Goal: Information Seeking & Learning: Learn about a topic

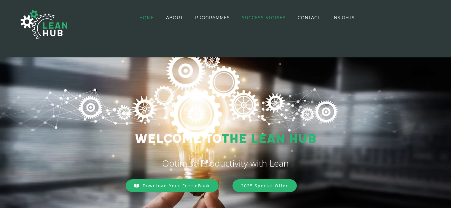
click at [273, 18] on span "SUCCESS STORIES" at bounding box center [264, 18] width 44 height 4
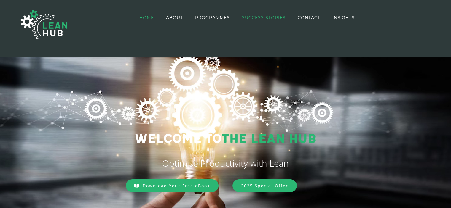
click at [274, 18] on span "SUCCESS STORIES" at bounding box center [264, 18] width 44 height 4
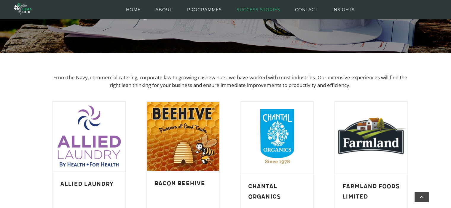
scroll to position [84, 0]
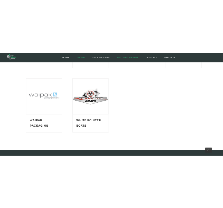
scroll to position [544, 0]
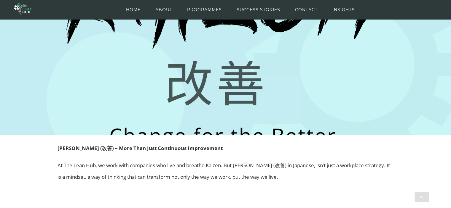
scroll to position [59, 0]
click at [345, 9] on span "INSIGHTS" at bounding box center [343, 9] width 22 height 27
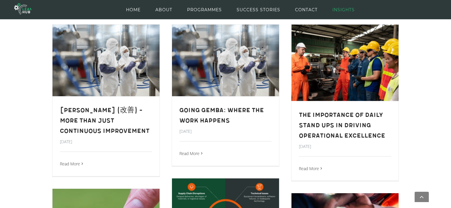
scroll to position [216, 0]
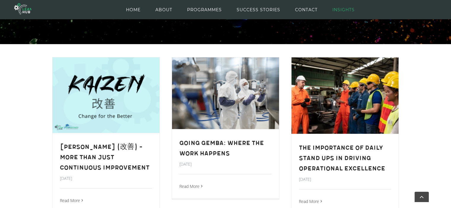
scroll to position [172, 0]
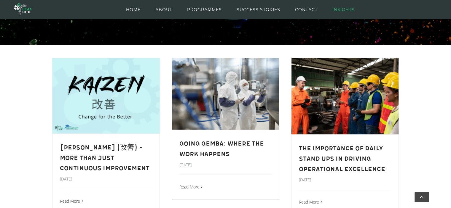
click at [151, 188] on div "Kai Zen (改善) – More Than Just Continuous Improvement Usman Kiani 2025-08-12T22:…" at bounding box center [106, 166] width 92 height 47
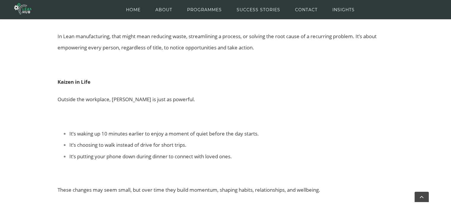
scroll to position [529, 0]
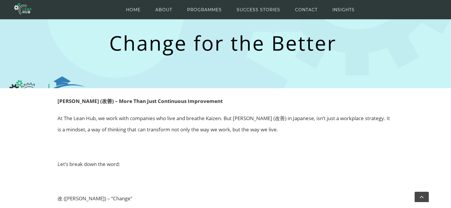
scroll to position [239, 0]
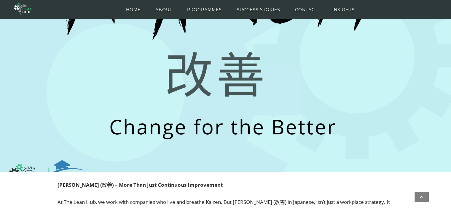
scroll to position [114, 0]
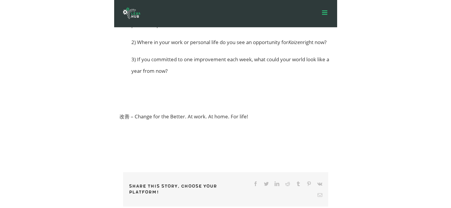
scroll to position [858, 0]
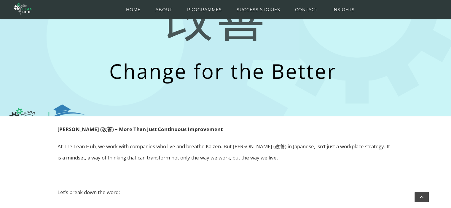
scroll to position [167, 0]
